Goal: Task Accomplishment & Management: Complete application form

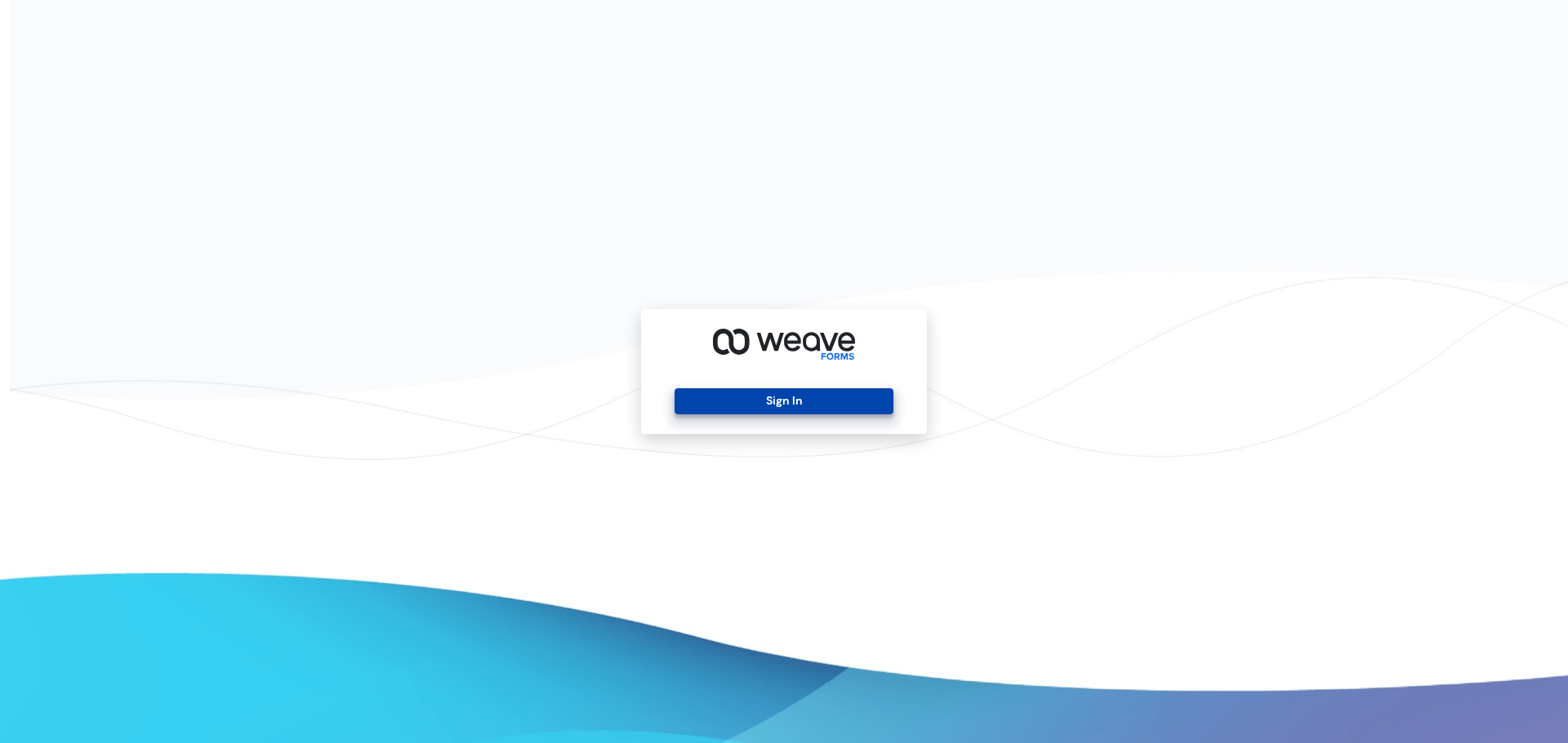
click at [825, 406] on button "Sign In" at bounding box center [784, 401] width 218 height 26
click at [754, 417] on div "Sign In" at bounding box center [784, 372] width 286 height 125
click at [754, 406] on button "Sign In" at bounding box center [784, 401] width 218 height 26
